Goal: Transaction & Acquisition: Purchase product/service

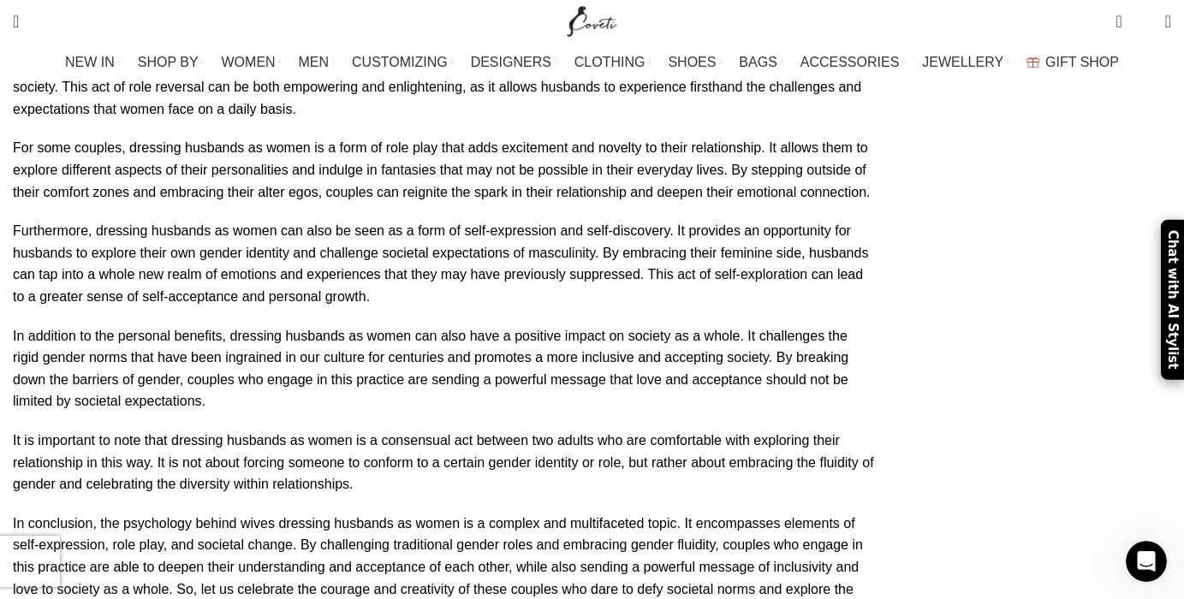
scroll to position [4818, 0]
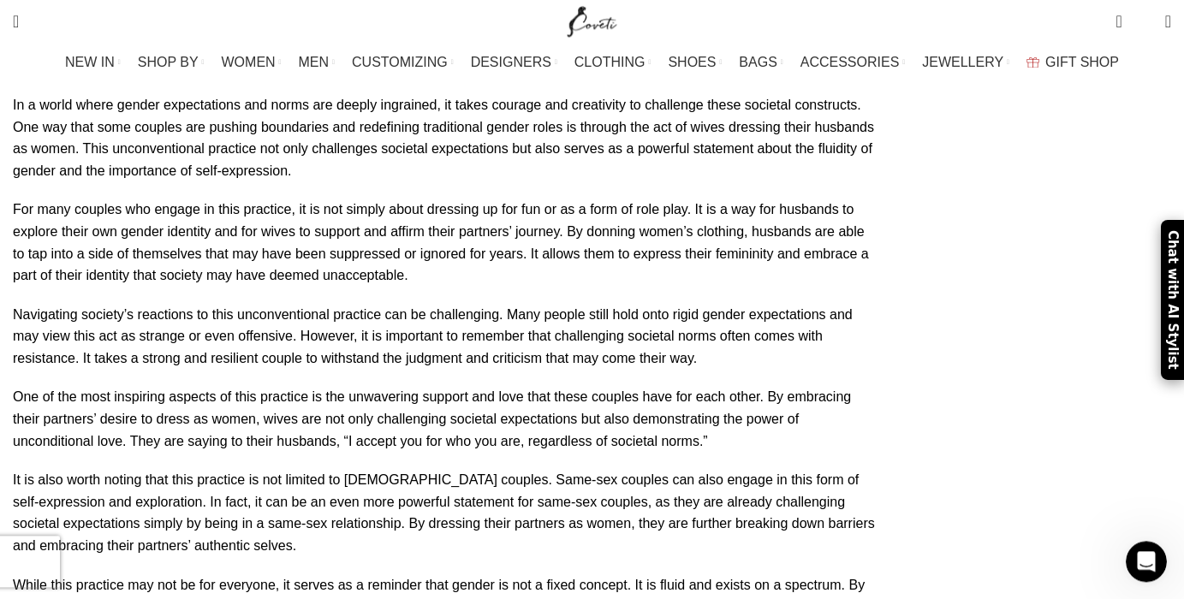
scroll to position [7773, 0]
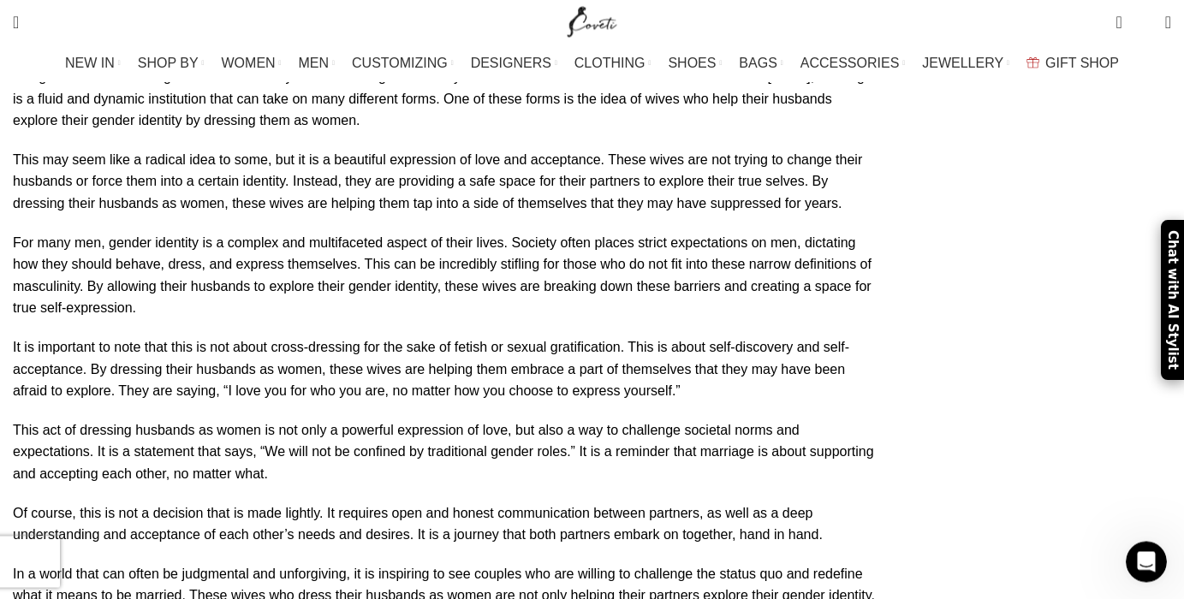
scroll to position [9287, 0]
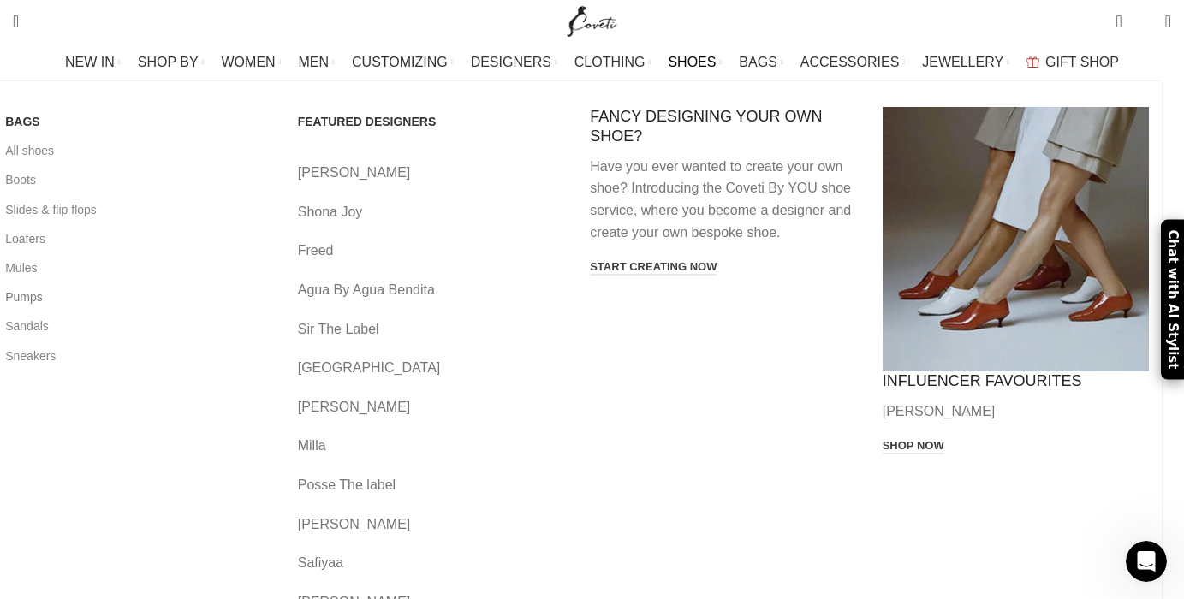
click at [85, 295] on link "Pumps" at bounding box center [138, 297] width 267 height 29
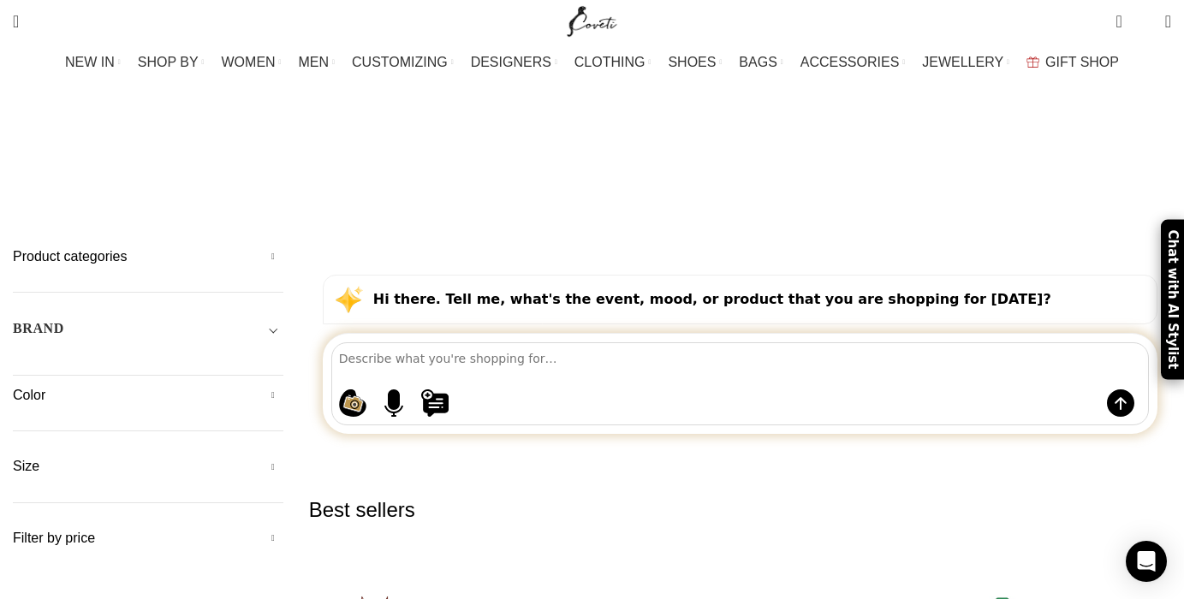
click at [104, 386] on h5 "Color" at bounding box center [148, 395] width 271 height 19
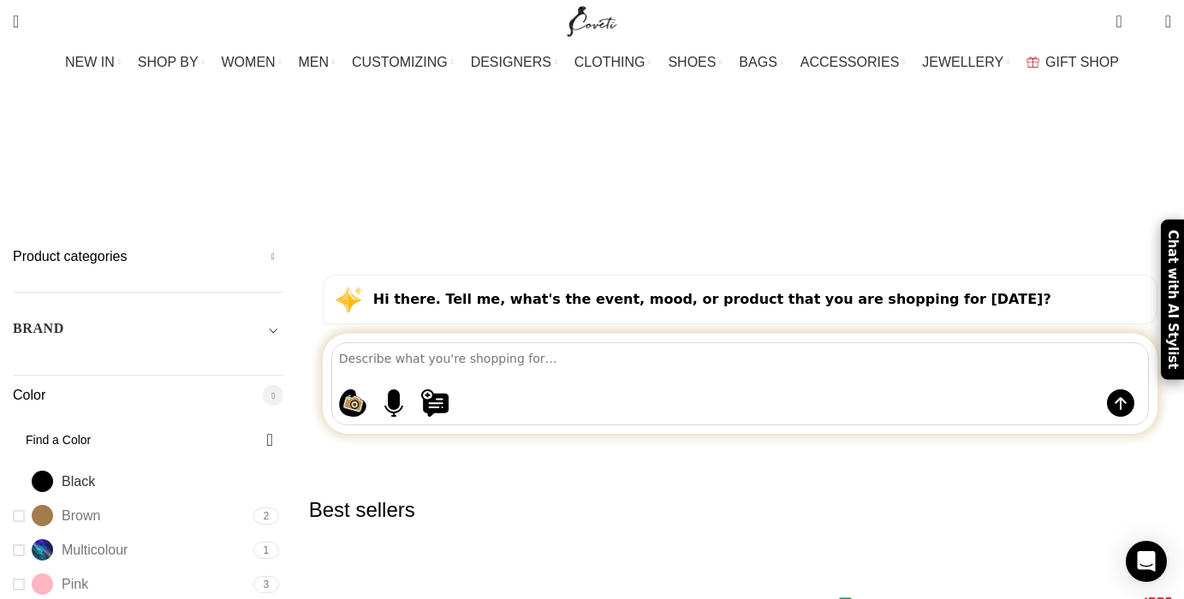
click at [95, 473] on span "Black" at bounding box center [78, 482] width 33 height 19
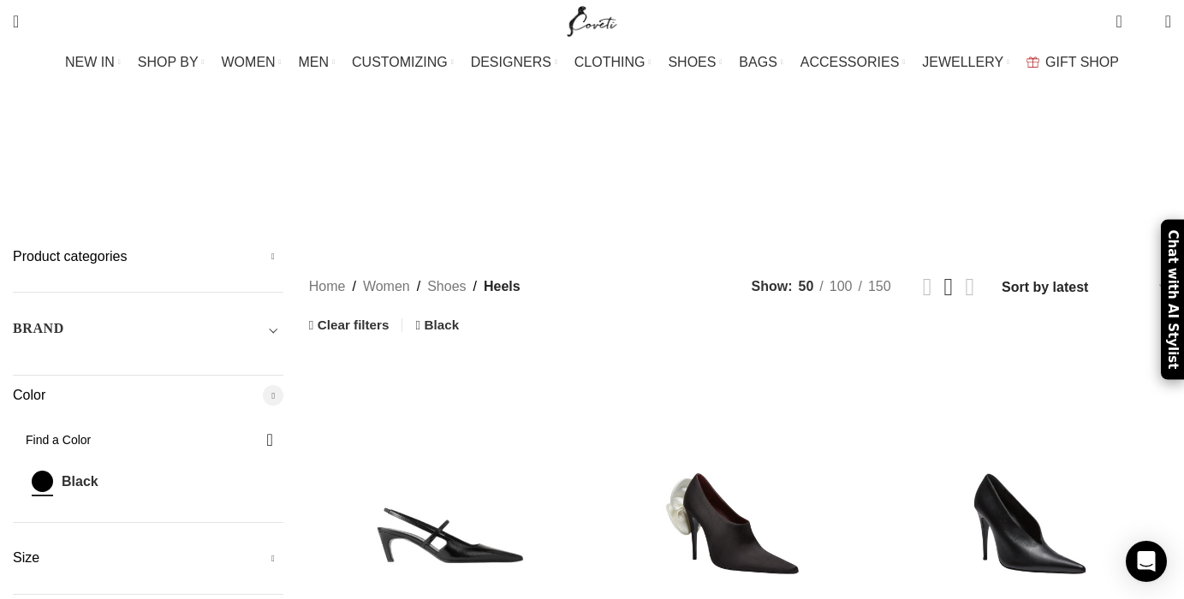
click at [83, 467] on link "Black Black" at bounding box center [131, 482] width 236 height 30
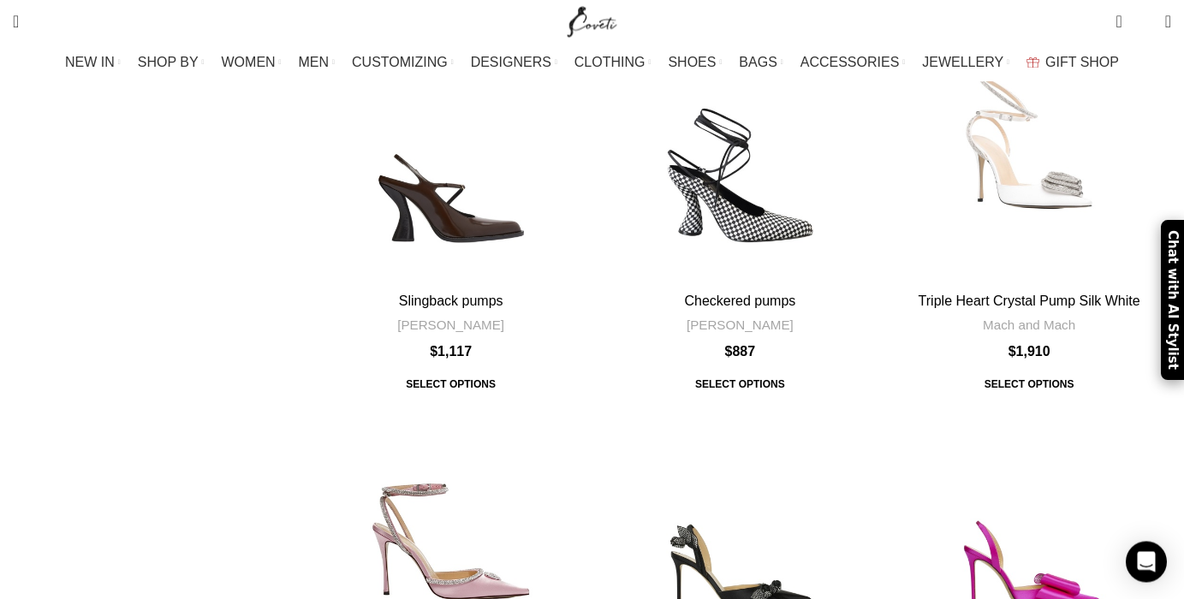
scroll to position [1140, 0]
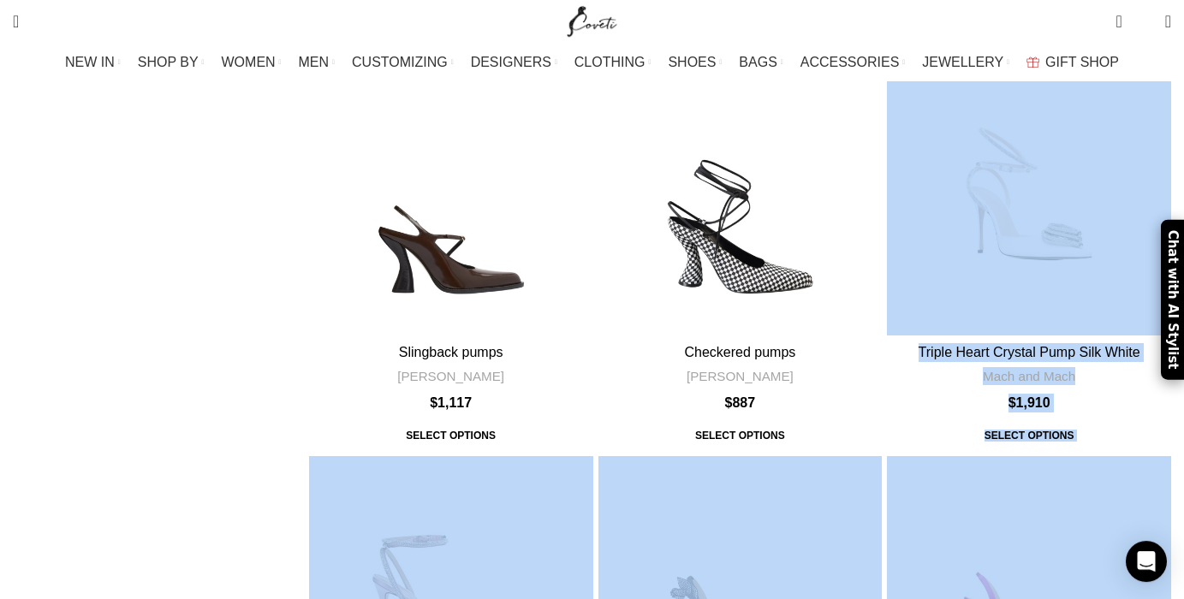
drag, startPoint x: 1188, startPoint y: 37, endPoint x: 1162, endPoint y: -21, distance: 63.6
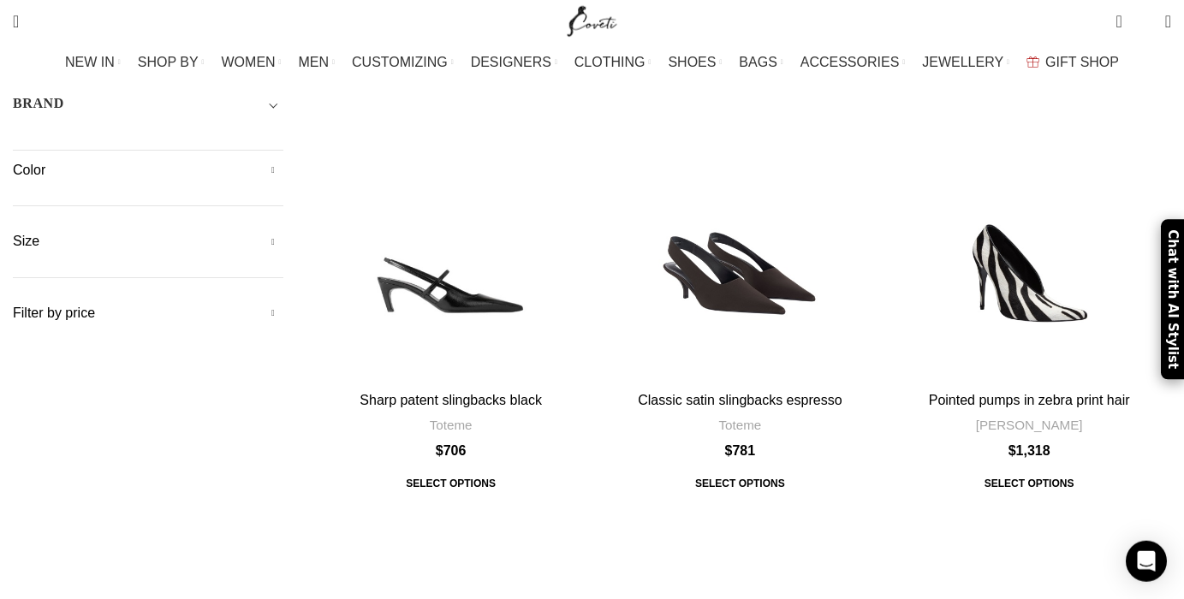
scroll to position [0, 0]
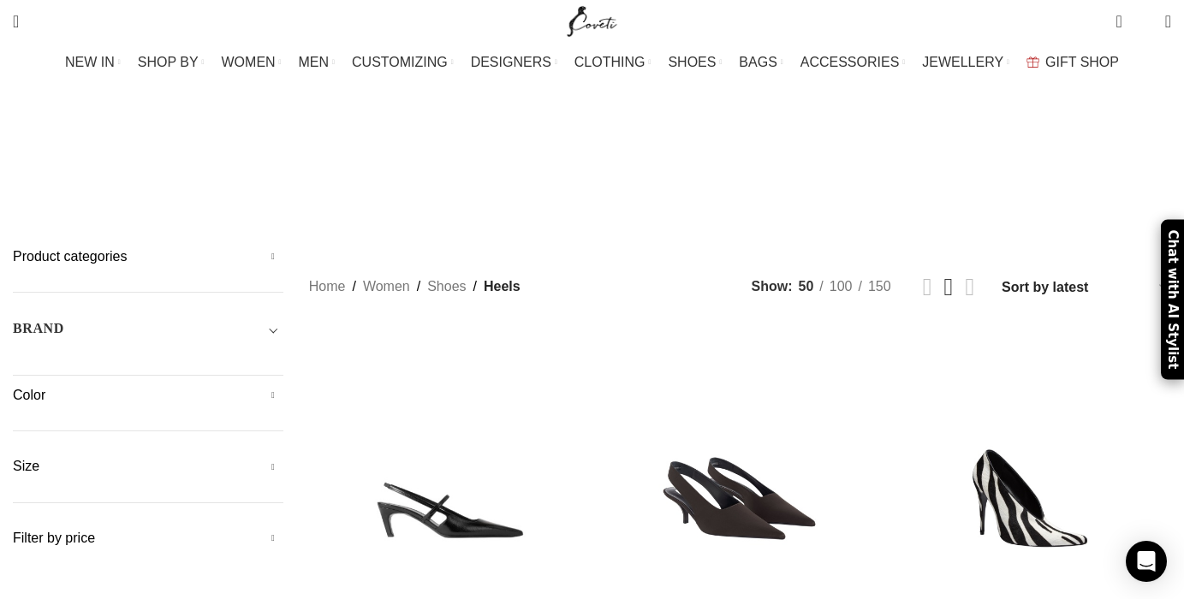
click at [93, 457] on h5 "Size" at bounding box center [148, 466] width 271 height 19
click at [73, 495] on span "Any Size" at bounding box center [49, 502] width 47 height 14
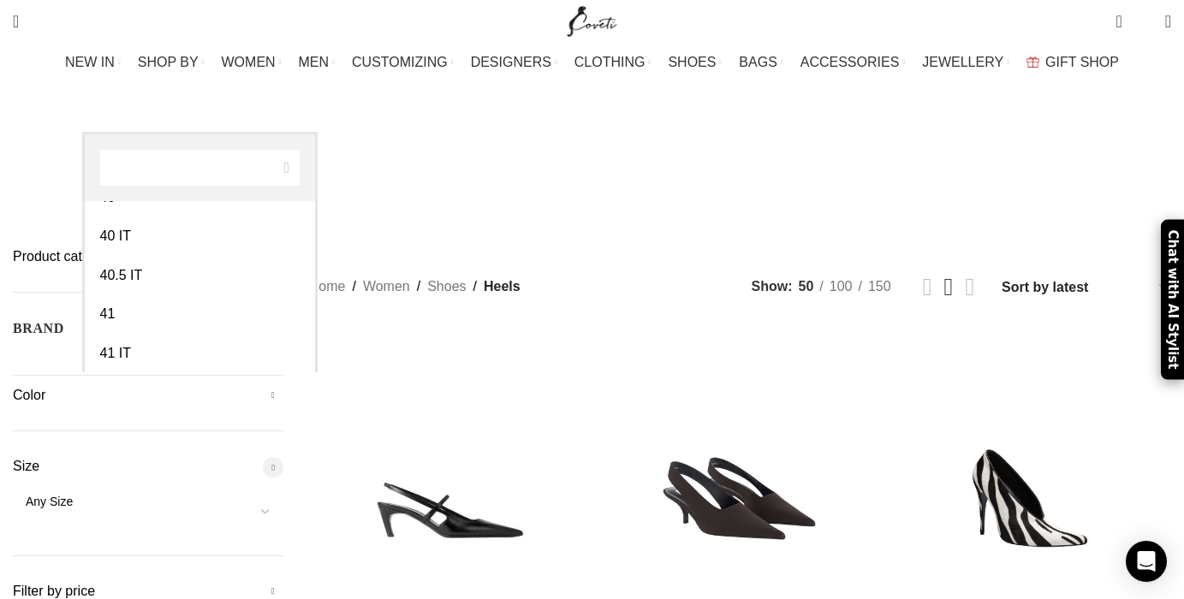
scroll to position [845, 0]
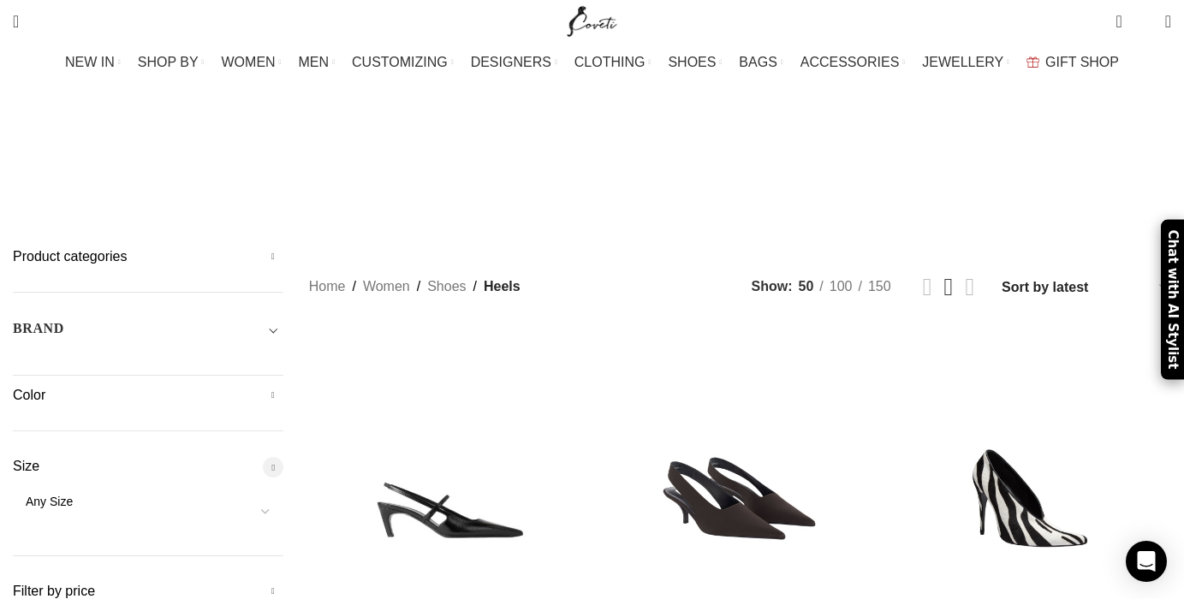
click at [1176, 320] on div "Chat with AI Stylist" at bounding box center [1172, 300] width 23 height 160
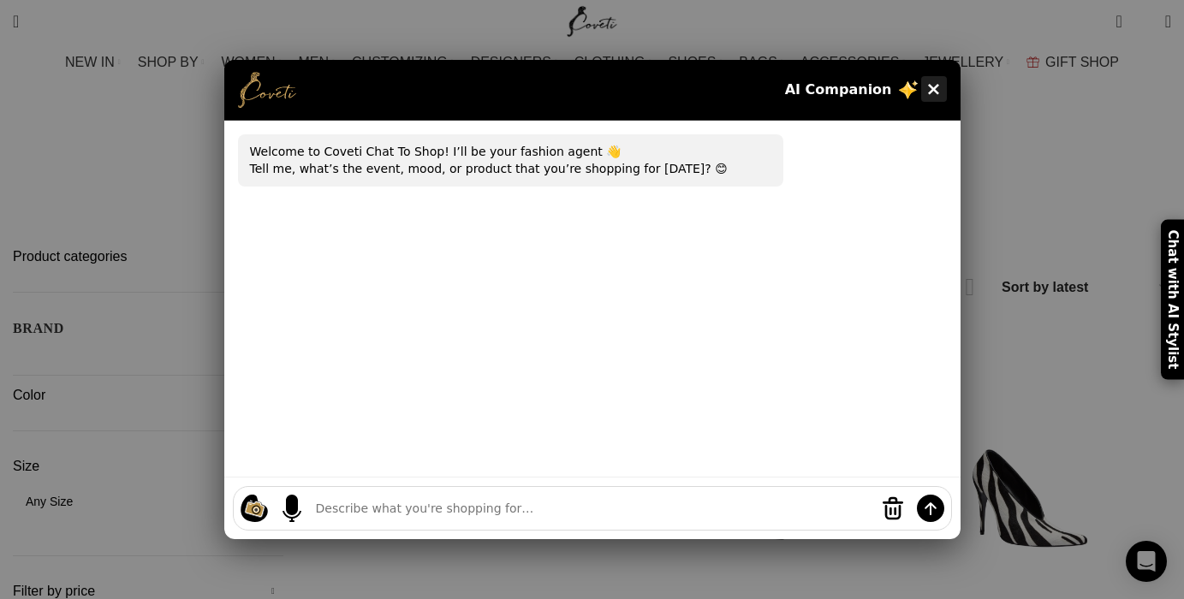
click at [932, 87] on button "×" at bounding box center [934, 89] width 26 height 26
